Goal: Complete application form

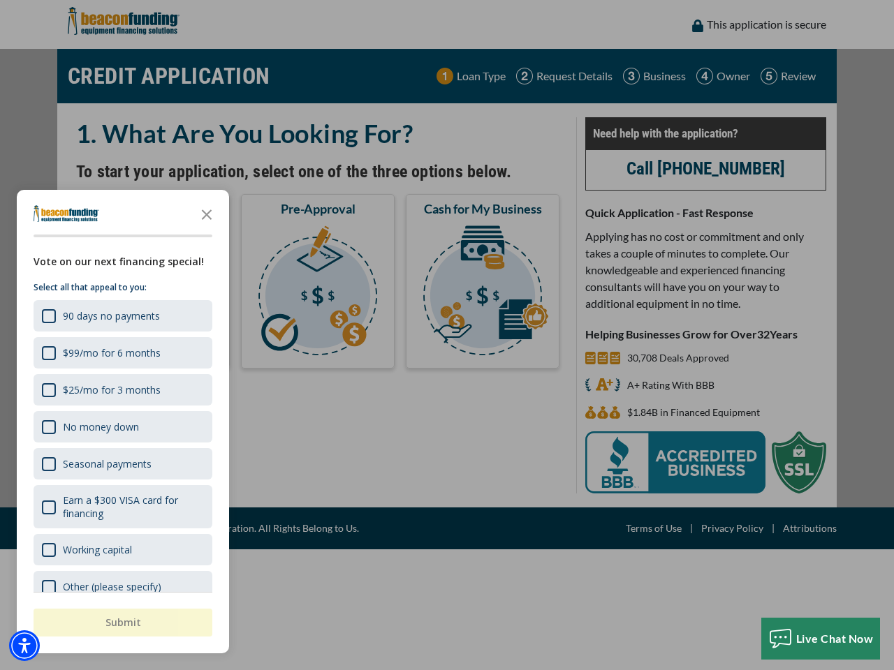
click at [447, 335] on div "button" at bounding box center [447, 335] width 894 height 670
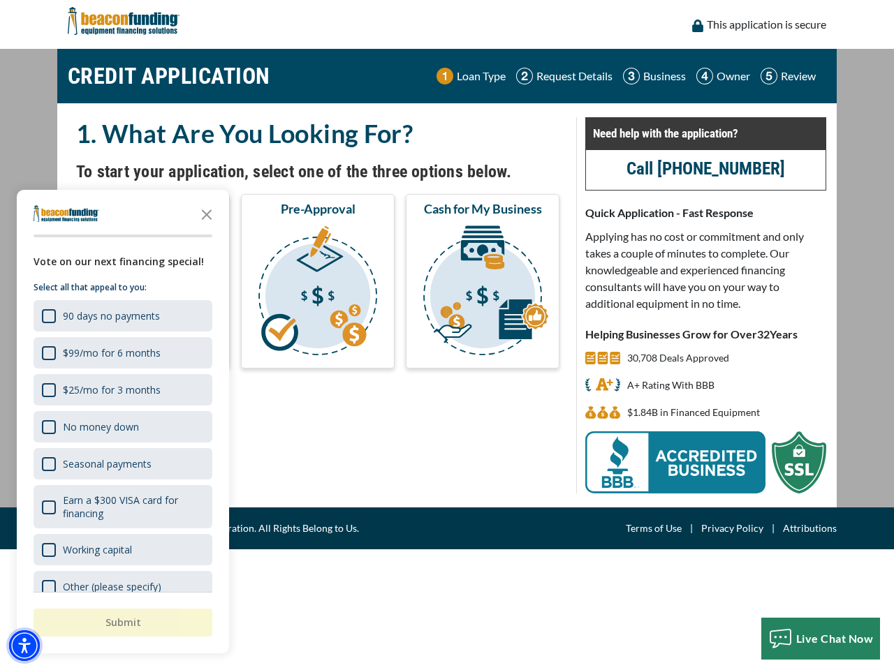
click at [24, 646] on img "Accessibility Menu" at bounding box center [24, 646] width 31 height 31
click at [447, 335] on body "Skip to main content Enable accessibility for low vision Open the accessibility…" at bounding box center [447, 335] width 894 height 670
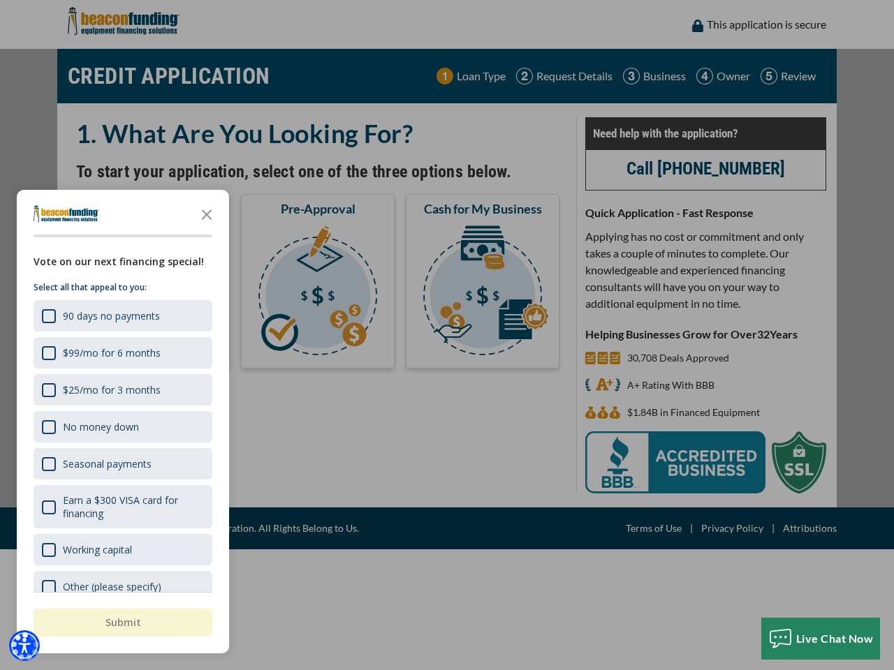
click at [207, 214] on body "Skip to main content Enable accessibility for low vision Open the accessibility…" at bounding box center [447, 335] width 894 height 670
click at [122, 316] on body "Skip to main content Enable accessibility for low vision Open the accessibility…" at bounding box center [447, 335] width 894 height 670
click at [122, 353] on body "Skip to main content Enable accessibility for low vision Open the accessibility…" at bounding box center [447, 335] width 894 height 670
click at [122, 390] on body "Skip to main content Enable accessibility for low vision Open the accessibility…" at bounding box center [447, 335] width 894 height 670
click at [122, 427] on body "Skip to main content Enable accessibility for low vision Open the accessibility…" at bounding box center [447, 335] width 894 height 670
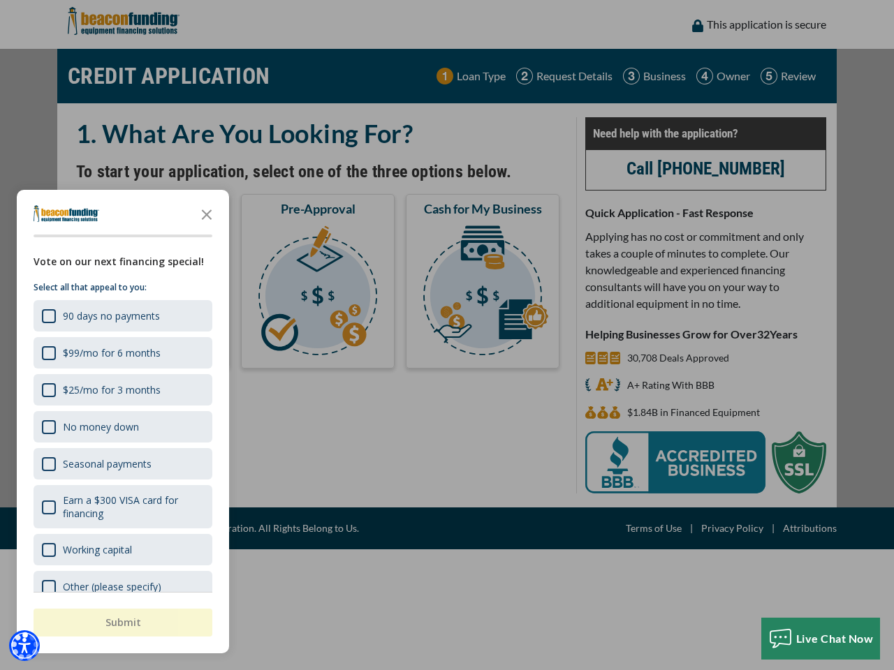
click at [122, 464] on body "Skip to main content Enable accessibility for low vision Open the accessibility…" at bounding box center [447, 335] width 894 height 670
click at [122, 507] on body "Skip to main content Enable accessibility for low vision Open the accessibility…" at bounding box center [447, 335] width 894 height 670
